Goal: Book appointment/travel/reservation

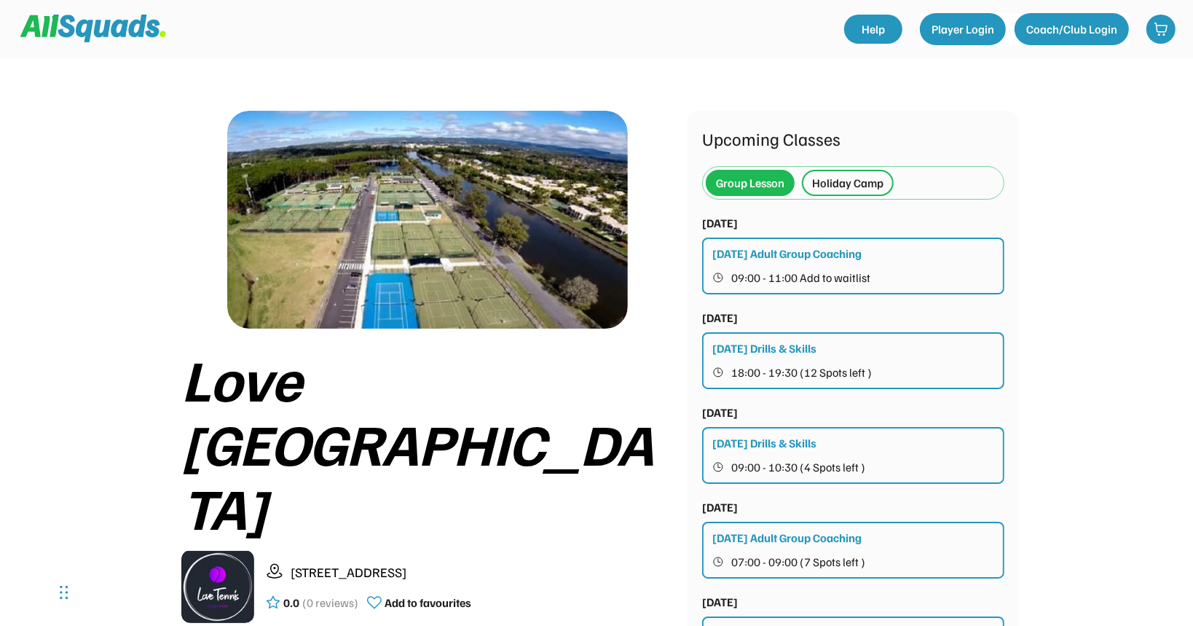
click at [833, 252] on div "Tuesday Adult Group Coaching" at bounding box center [786, 253] width 149 height 17
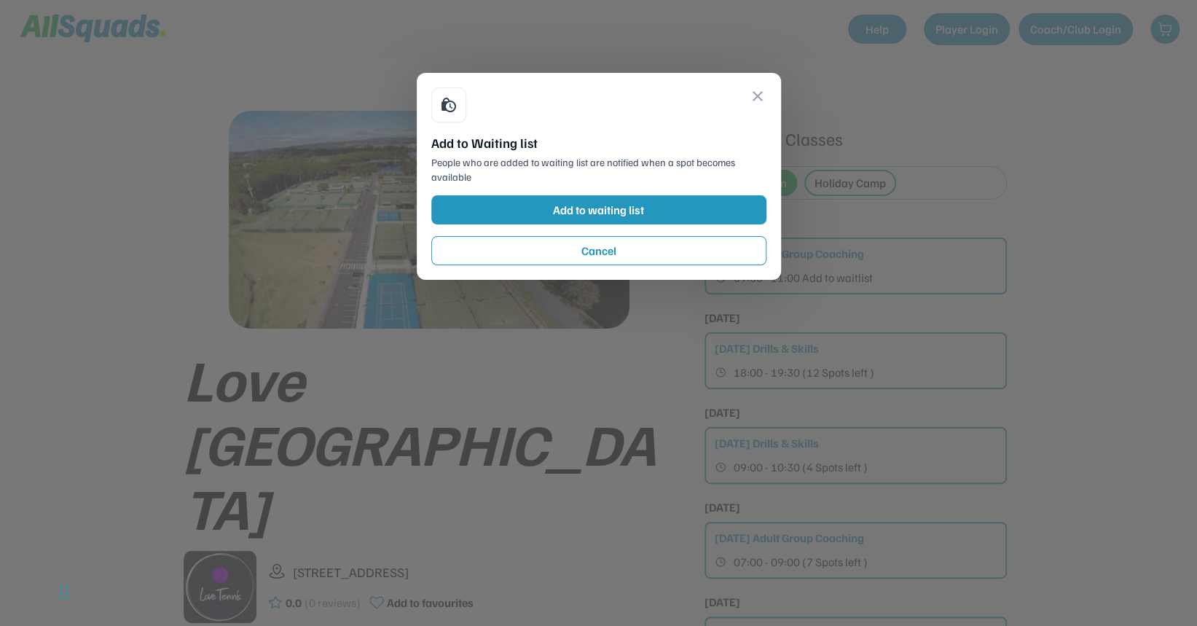
click at [759, 96] on button "close" at bounding box center [757, 95] width 17 height 17
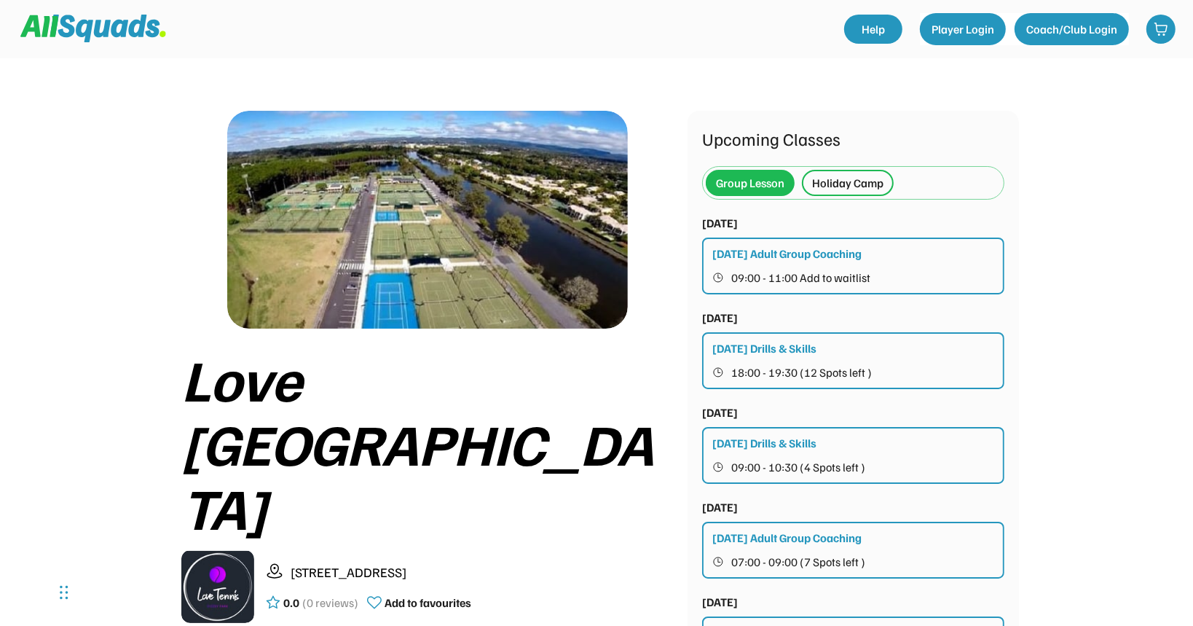
click at [833, 175] on div "Holiday Camp" at bounding box center [847, 182] width 71 height 17
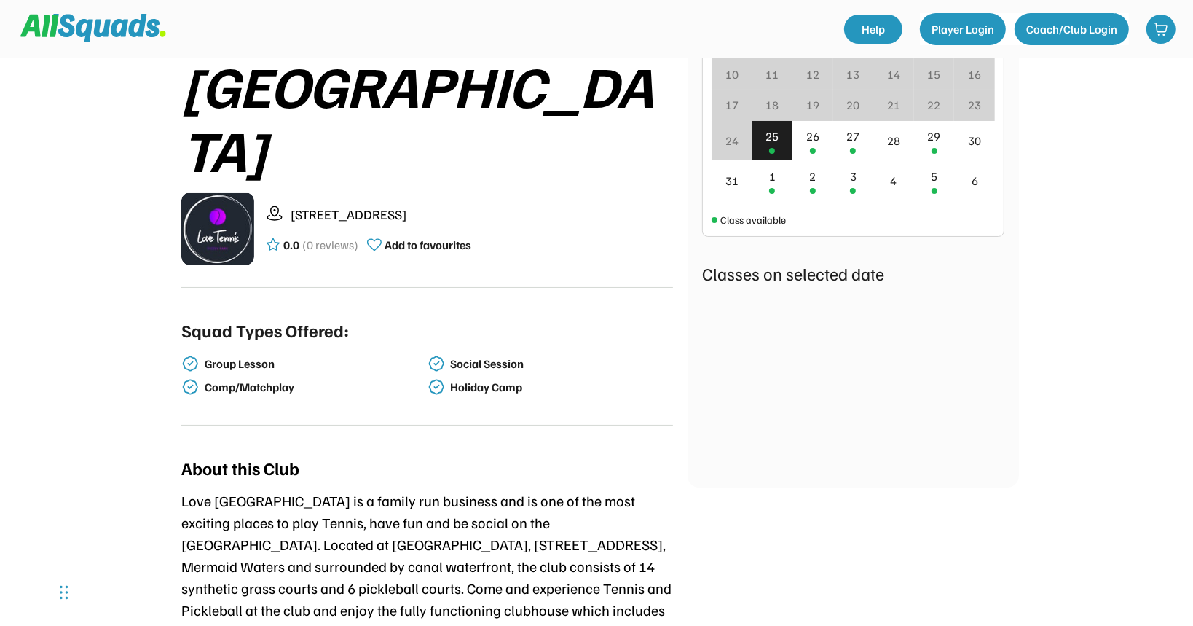
scroll to position [388, 0]
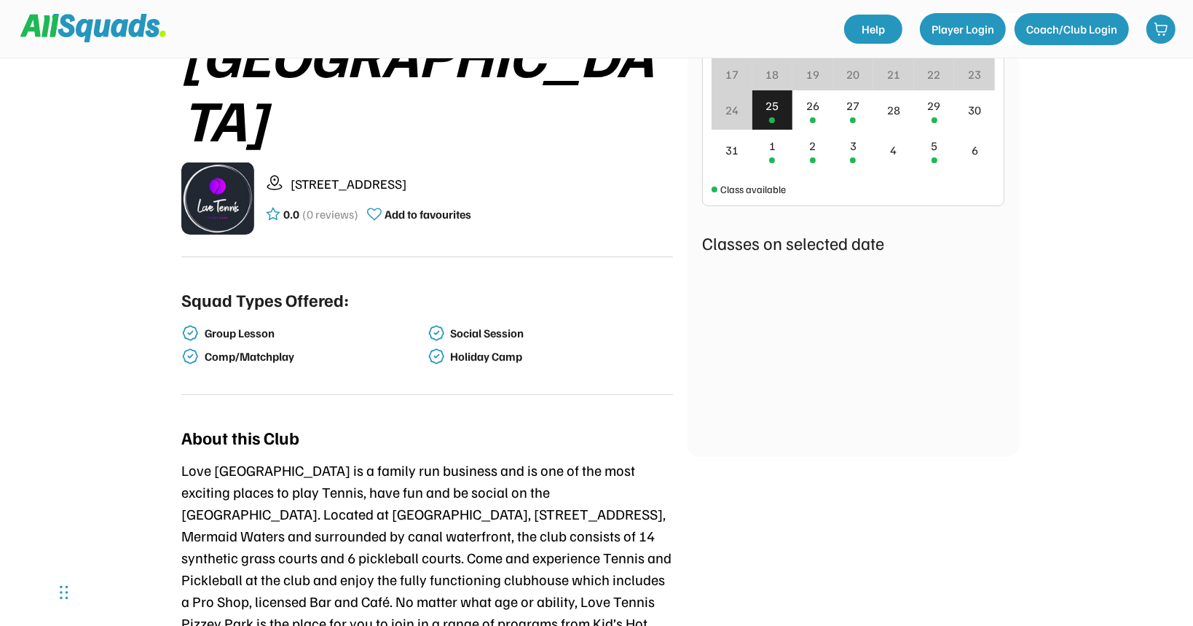
click at [773, 107] on div "25" at bounding box center [772, 105] width 13 height 17
click at [816, 111] on div "26" at bounding box center [812, 105] width 13 height 17
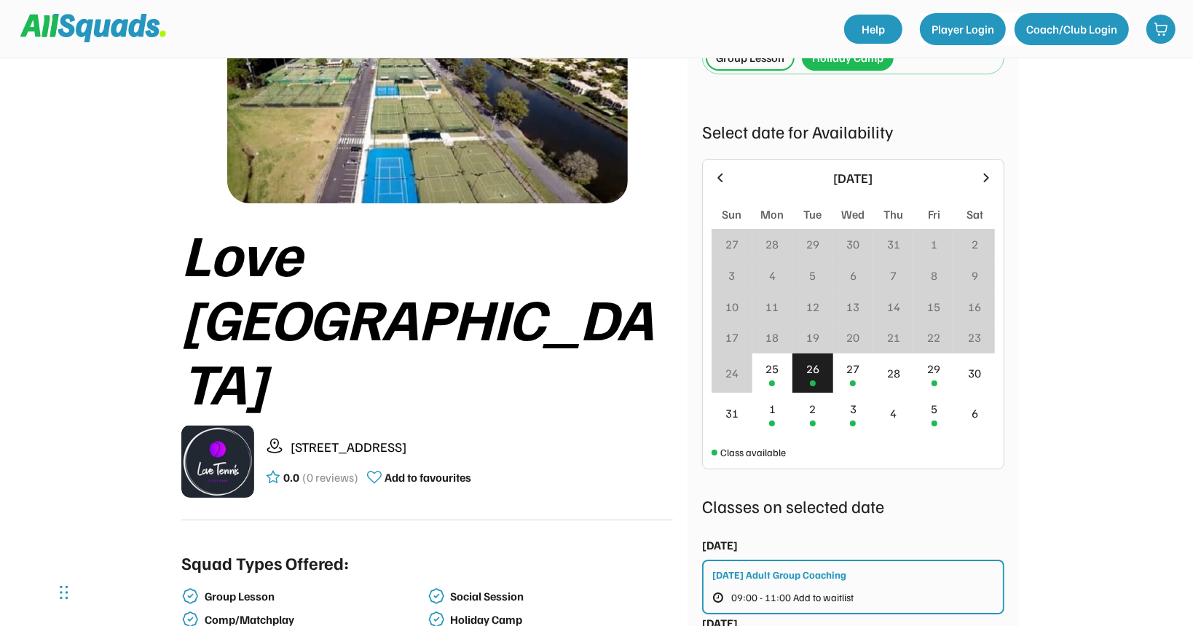
scroll to position [97, 0]
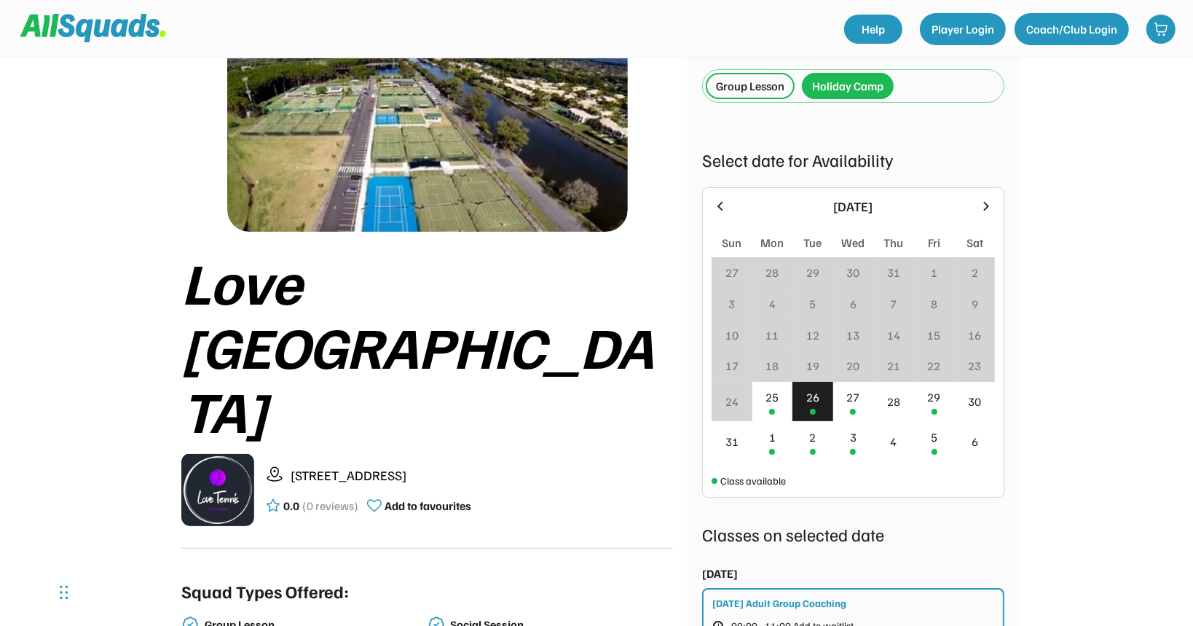
click at [775, 85] on div "Group Lesson" at bounding box center [750, 85] width 68 height 17
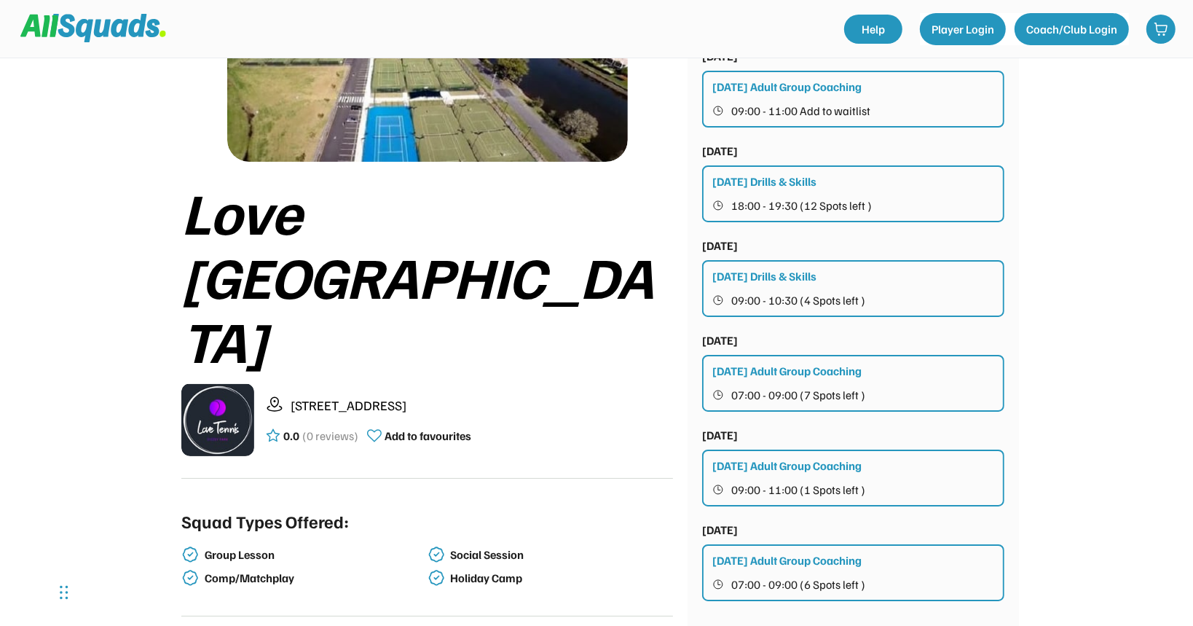
scroll to position [194, 0]
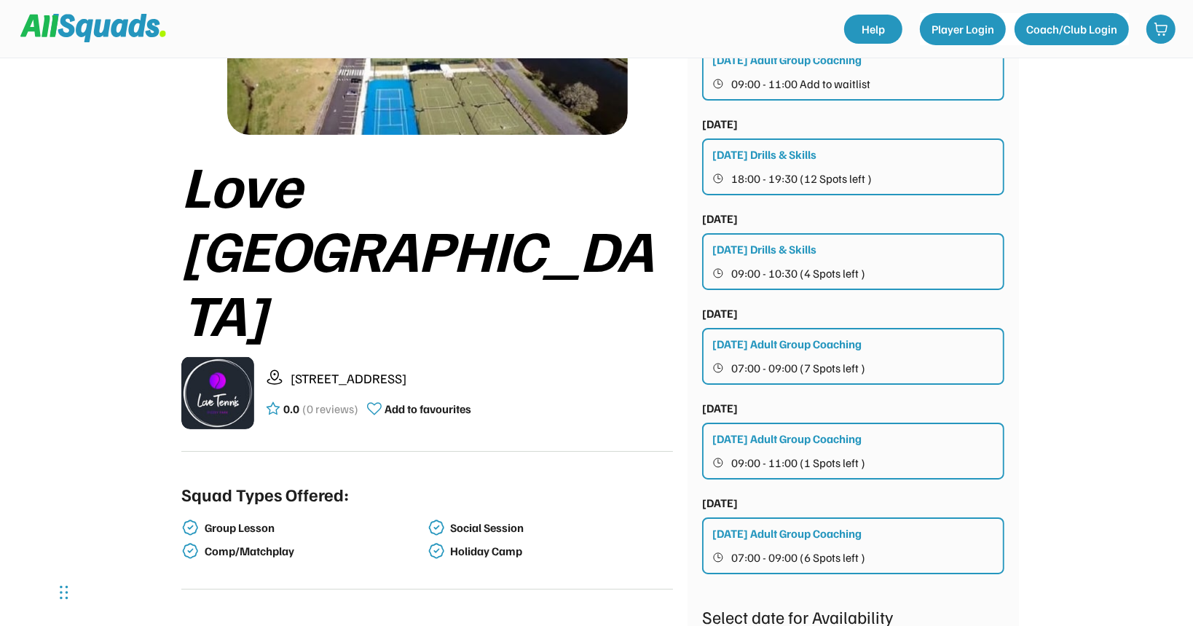
click at [766, 468] on div "[DATE] Adult Group Coaching" at bounding box center [786, 532] width 149 height 17
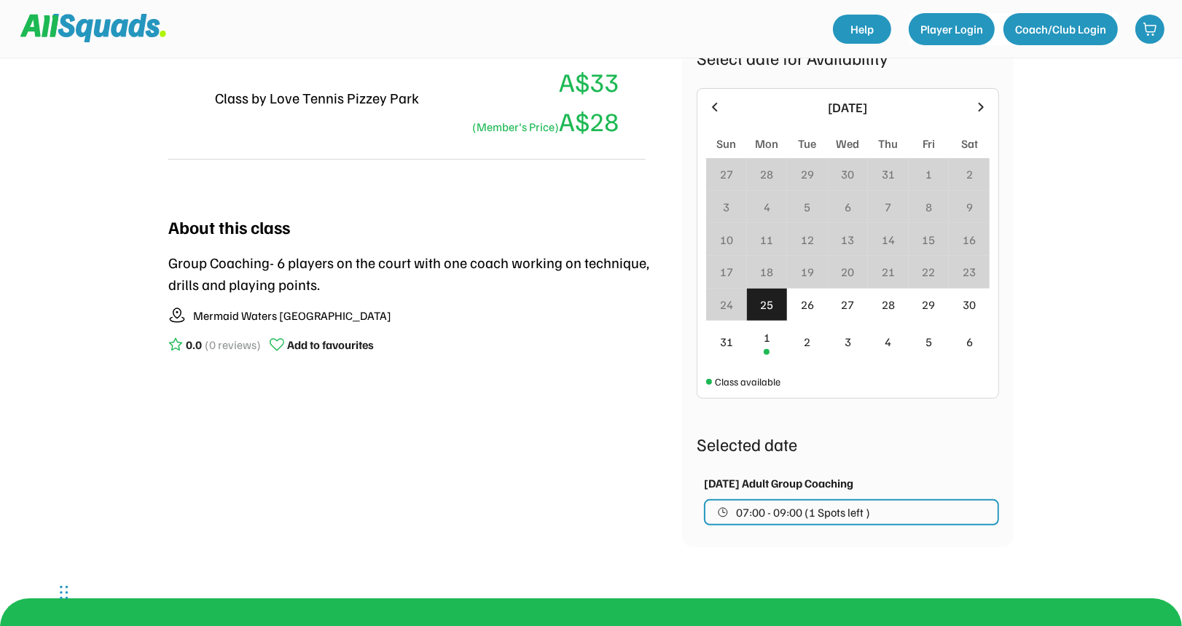
scroll to position [291, 0]
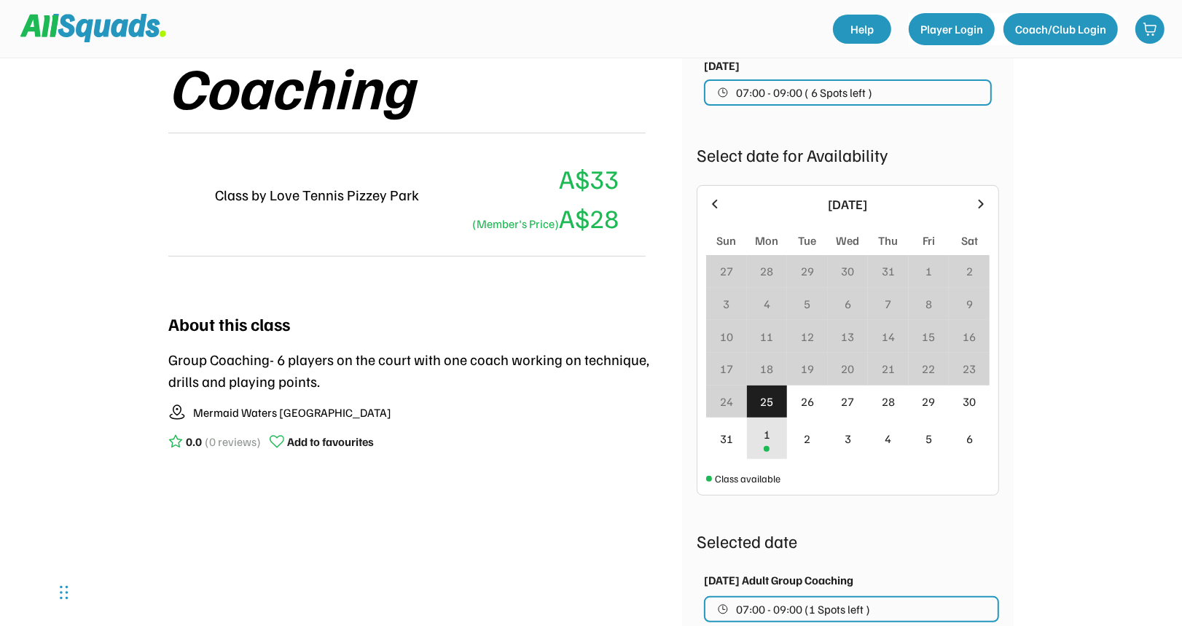
click at [769, 439] on div "1" at bounding box center [766, 433] width 7 height 17
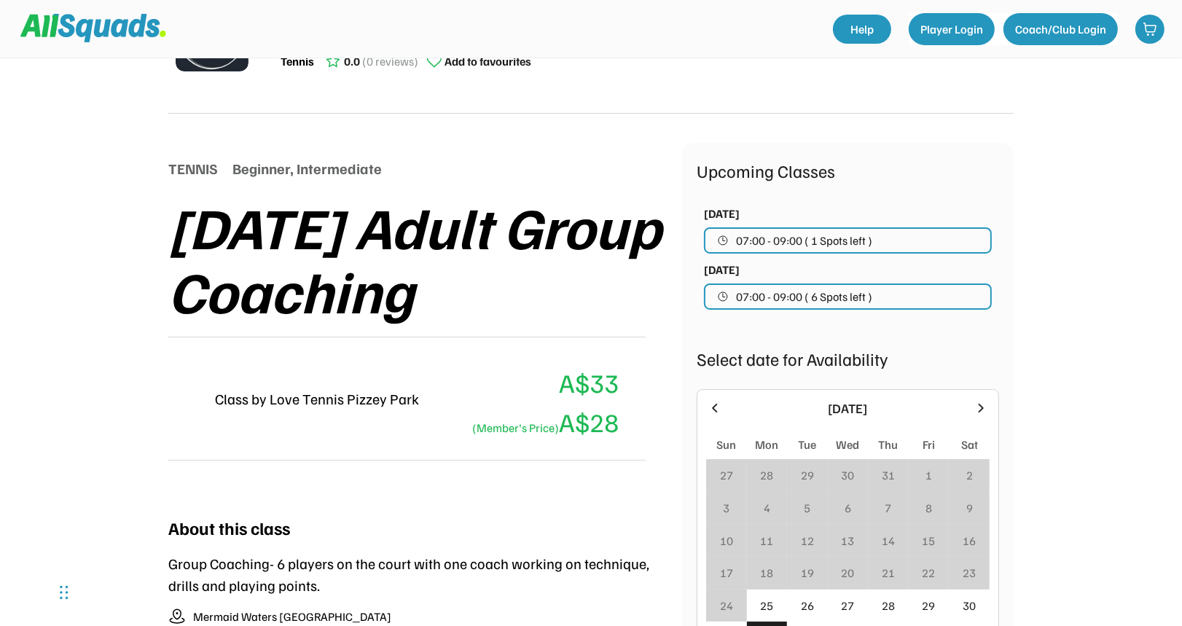
scroll to position [0, 0]
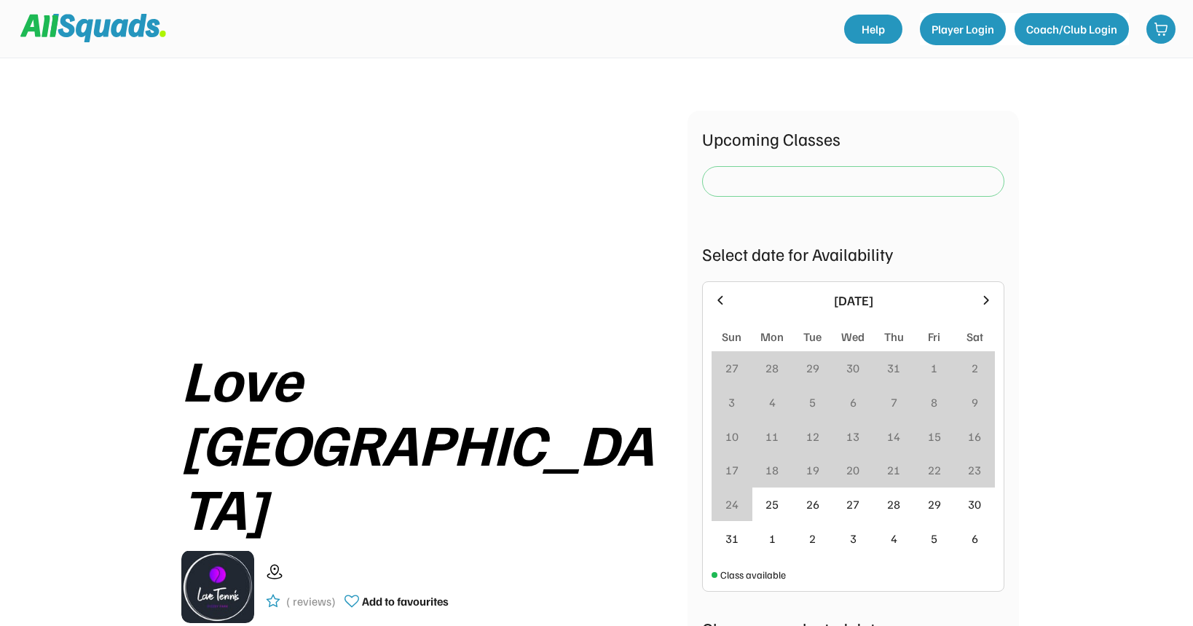
scroll to position [194, 0]
